Goal: Find specific page/section: Find specific page/section

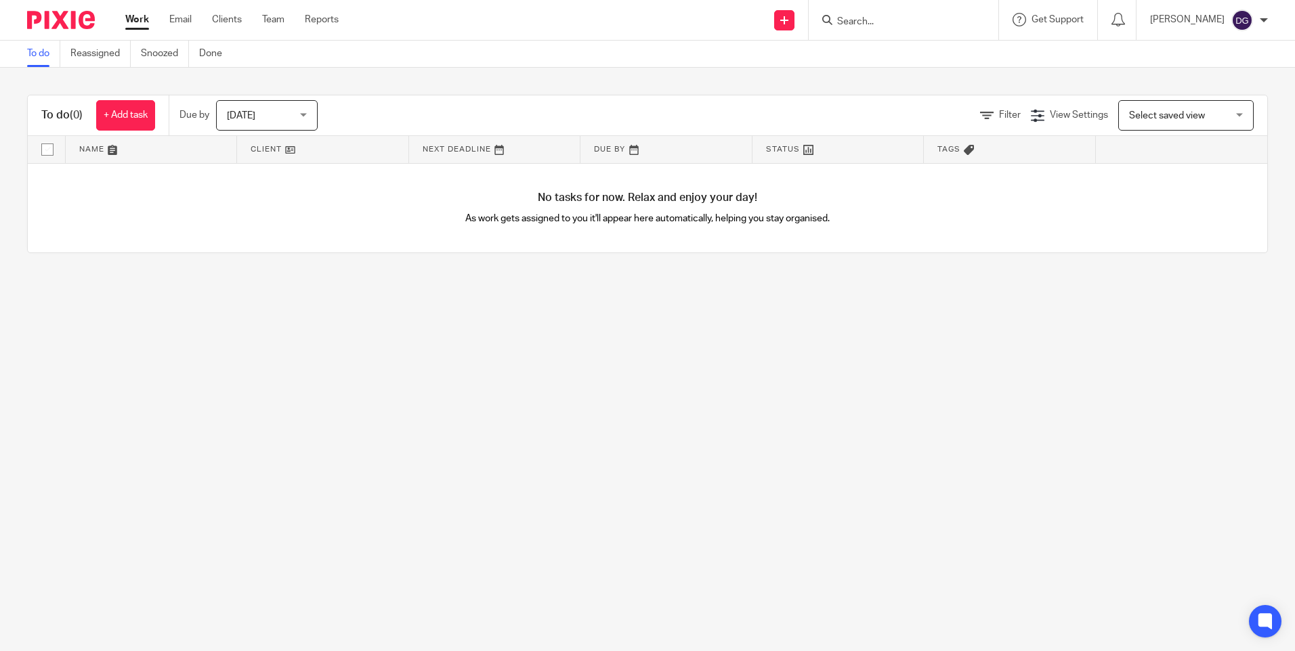
click at [949, 15] on form at bounding box center [908, 20] width 144 height 17
click at [921, 24] on input "Search" at bounding box center [897, 22] width 122 height 12
click at [866, 18] on input "Search" at bounding box center [897, 22] width 122 height 12
click at [893, 28] on form at bounding box center [908, 20] width 144 height 17
click at [875, 23] on input "Search" at bounding box center [897, 22] width 122 height 12
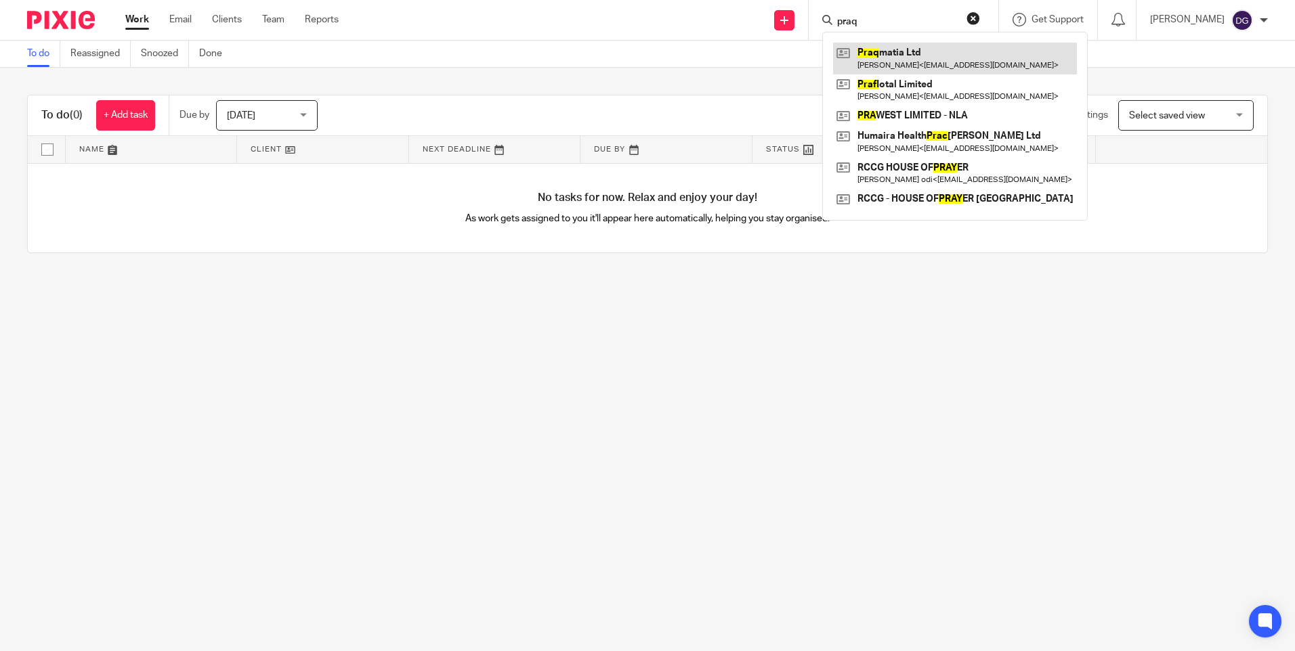
type input "praq"
click at [879, 62] on link at bounding box center [955, 58] width 244 height 31
